Goal: Task Accomplishment & Management: Use online tool/utility

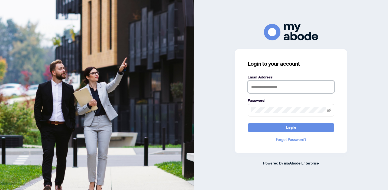
click at [253, 88] on input "text" at bounding box center [291, 86] width 87 height 12
type input "**********"
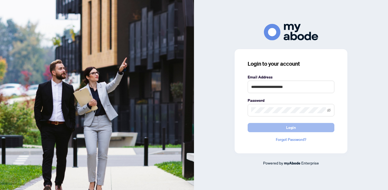
click at [294, 127] on span "Login" at bounding box center [291, 127] width 10 height 9
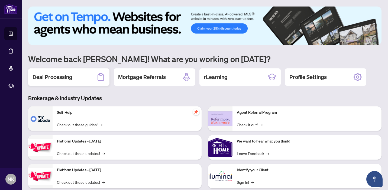
click at [56, 77] on h2 "Deal Processing" at bounding box center [53, 77] width 40 height 8
